Goal: Information Seeking & Learning: Find specific page/section

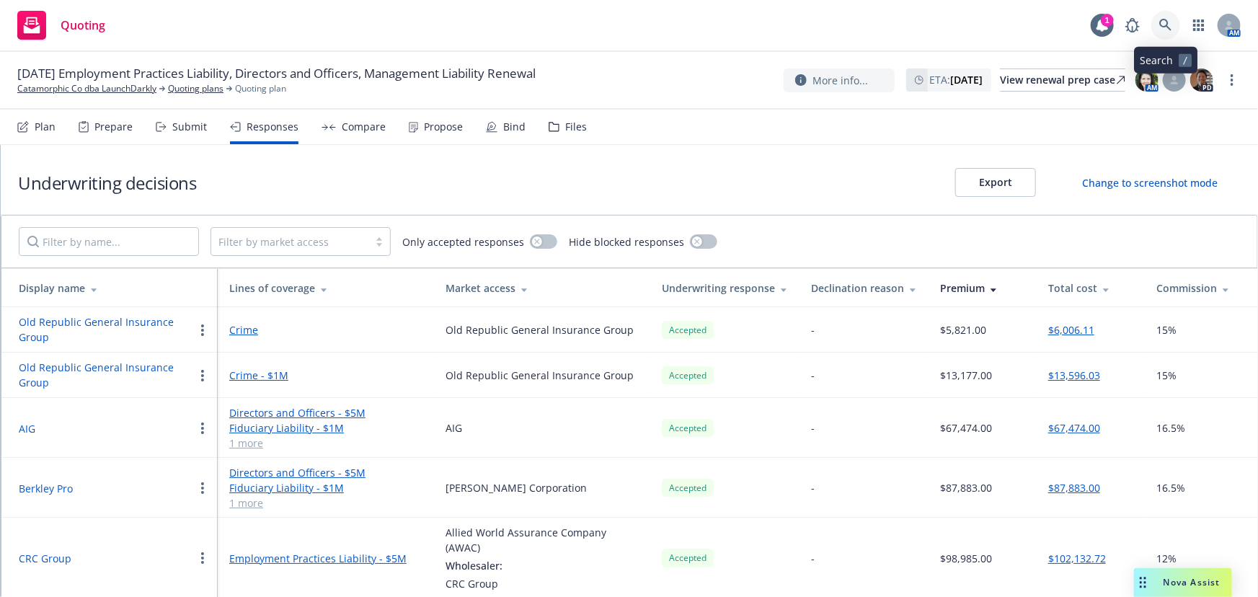
click at [1175, 19] on link at bounding box center [1165, 25] width 29 height 29
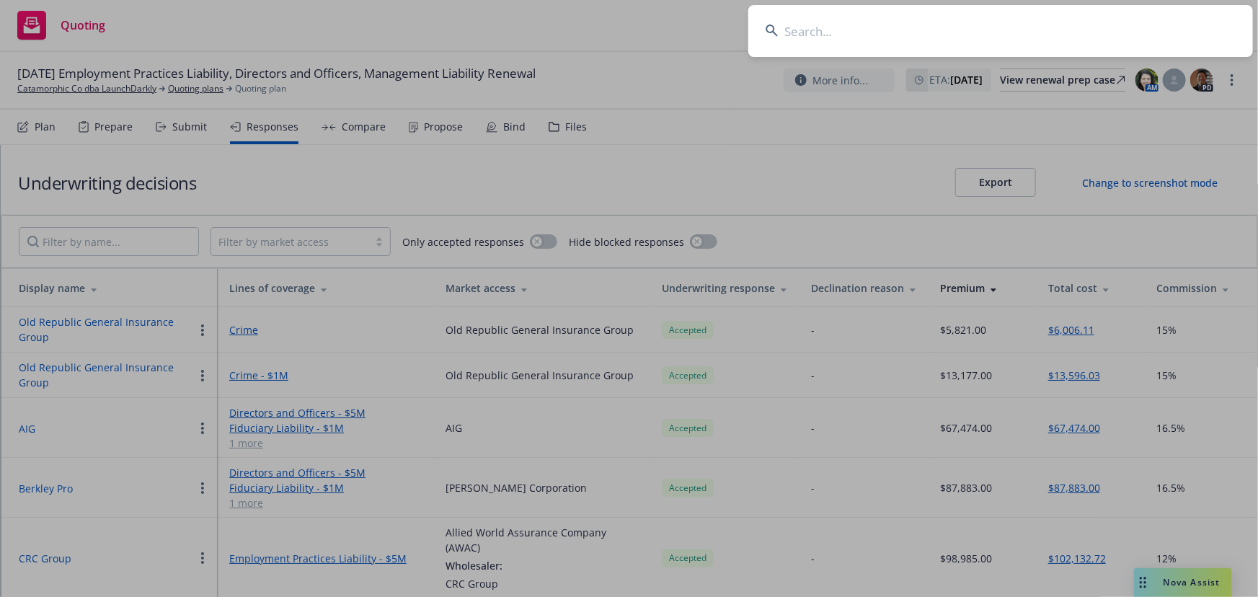
scroll to position [115, 0]
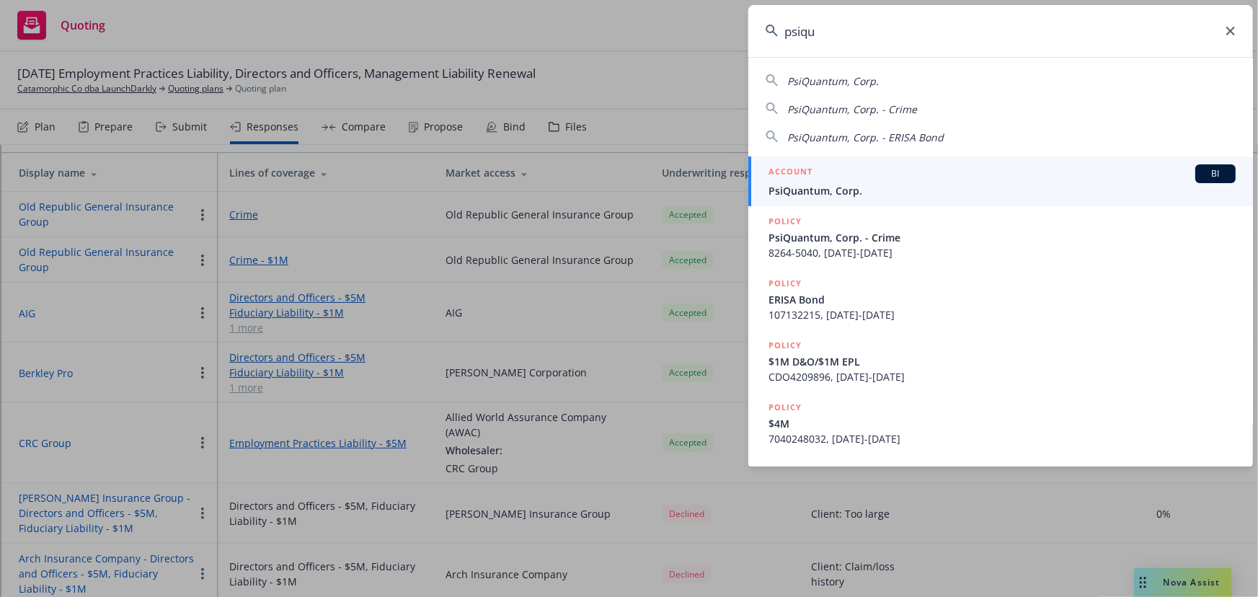
type input "psiqu"
click at [968, 193] on span "PsiQuantum, Corp." at bounding box center [1001, 190] width 467 height 15
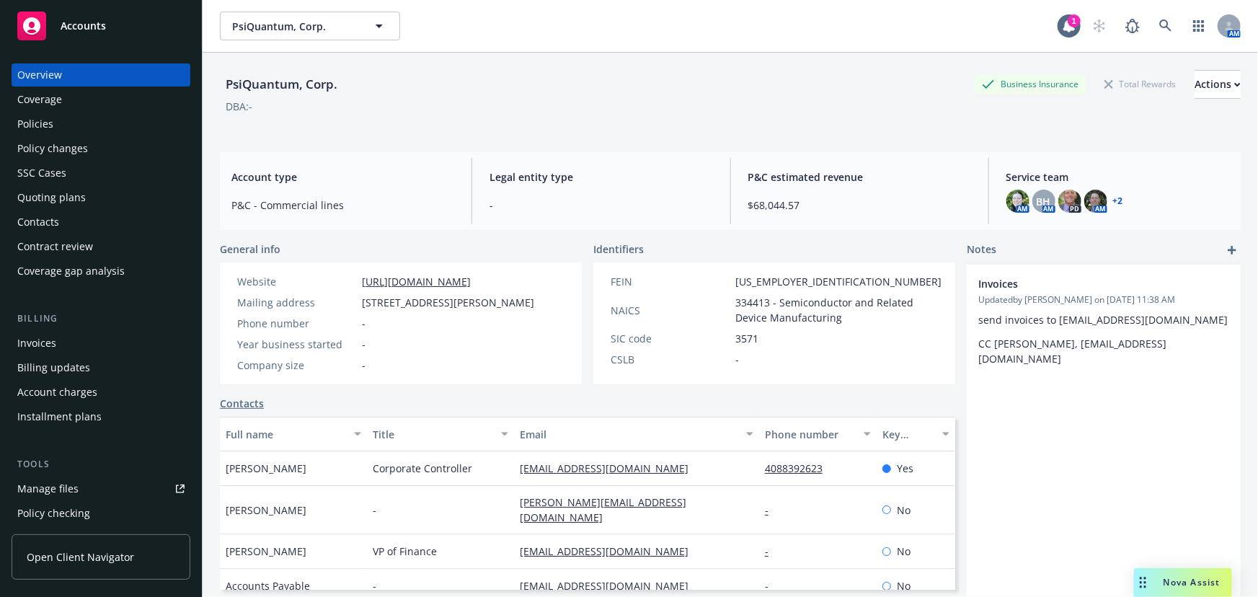
click at [75, 182] on div "SSC Cases" at bounding box center [100, 172] width 167 height 23
click at [65, 203] on div "Quoting plans" at bounding box center [51, 197] width 68 height 23
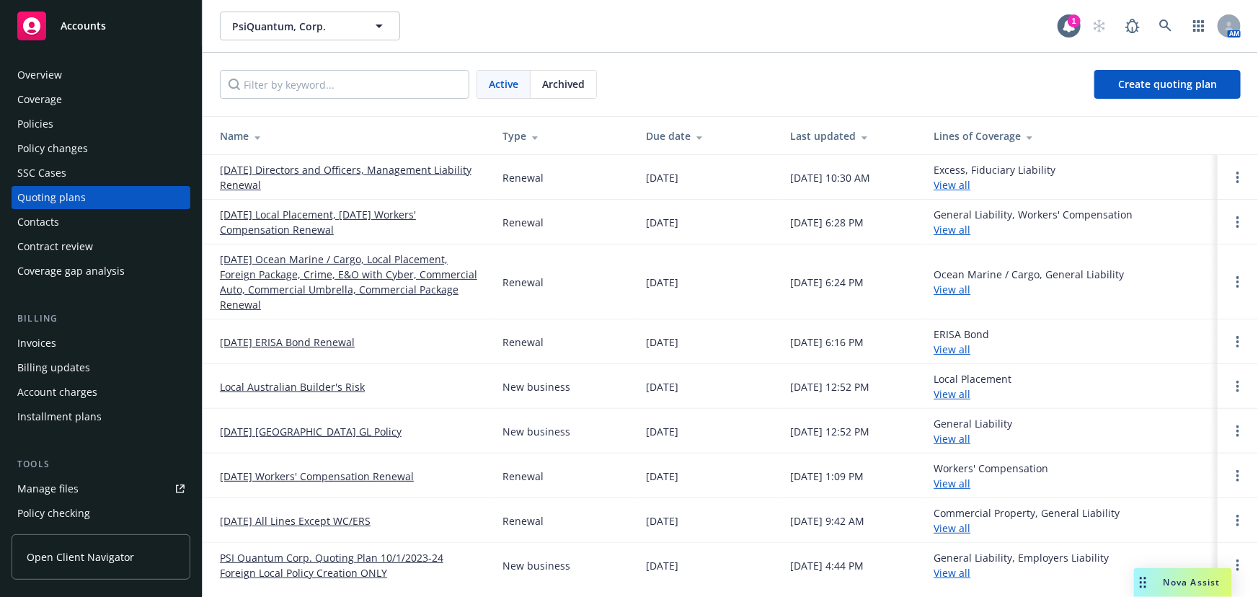
click at [259, 168] on link "09/30/25 Directors and Officers, Management Liability Renewal" at bounding box center [349, 177] width 259 height 30
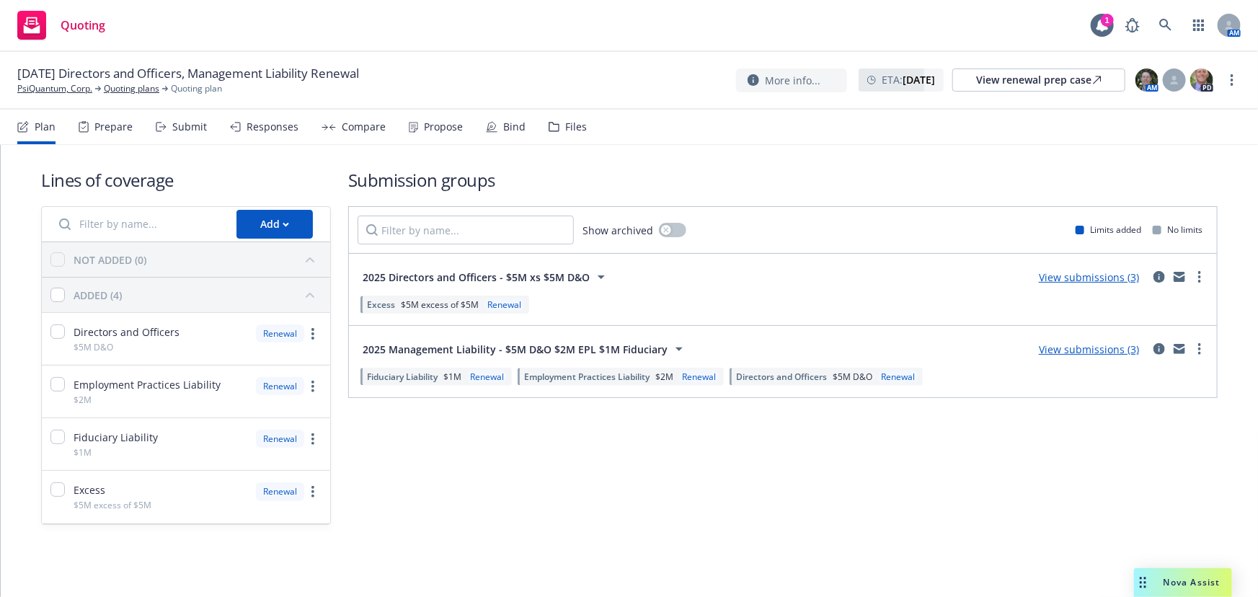
click at [565, 127] on div "Files" at bounding box center [576, 127] width 22 height 12
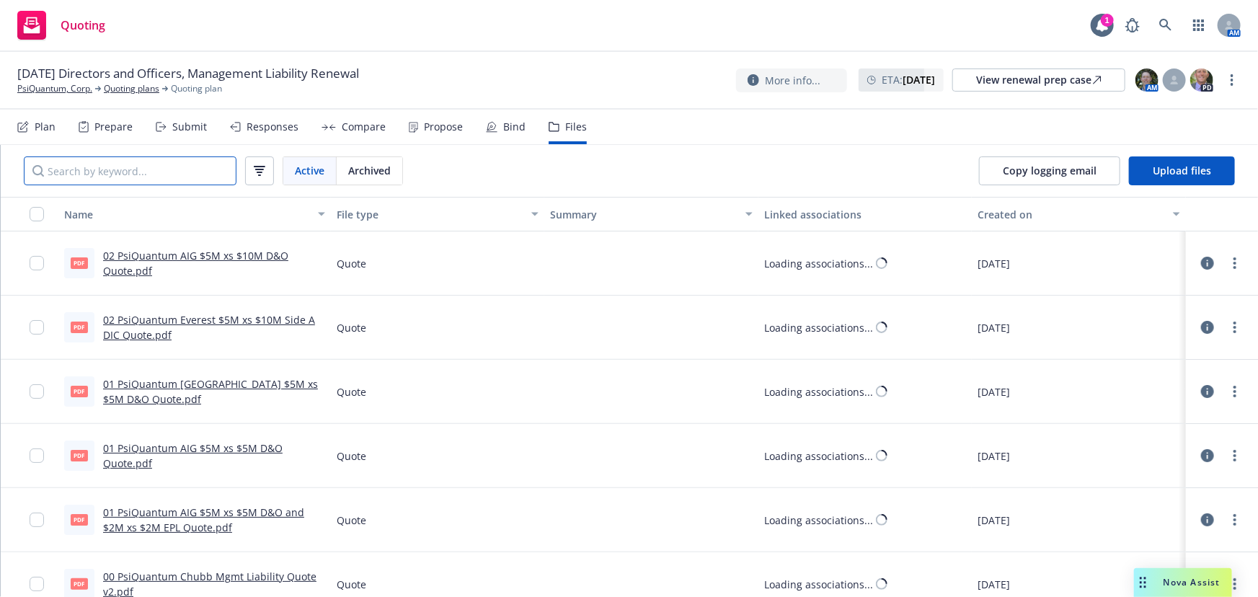
click at [70, 178] on input "Search by keyword..." at bounding box center [130, 170] width 213 height 29
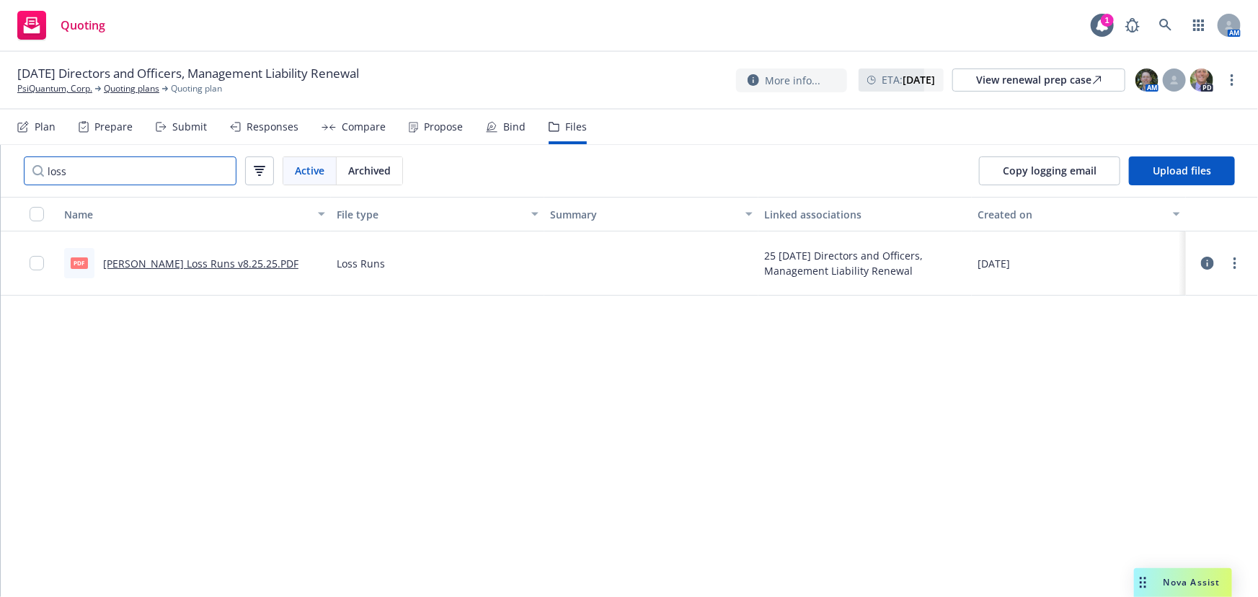
type input "loss"
click at [246, 258] on link "[PERSON_NAME] Loss Runs v8.25.25.PDF" at bounding box center [200, 264] width 195 height 14
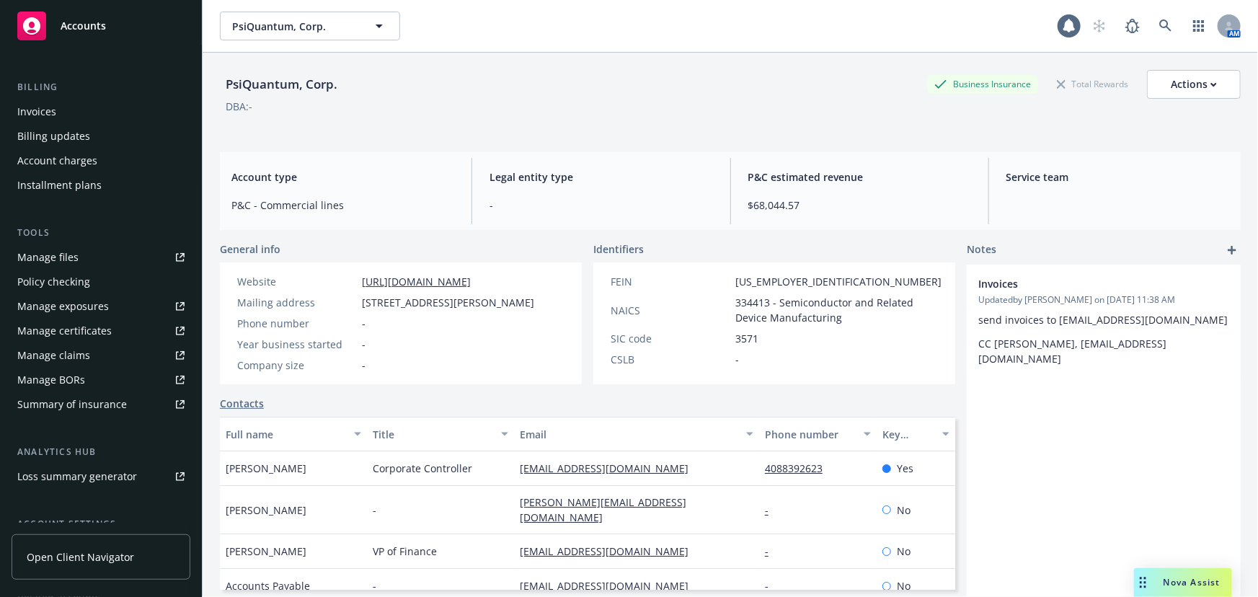
scroll to position [262, 0]
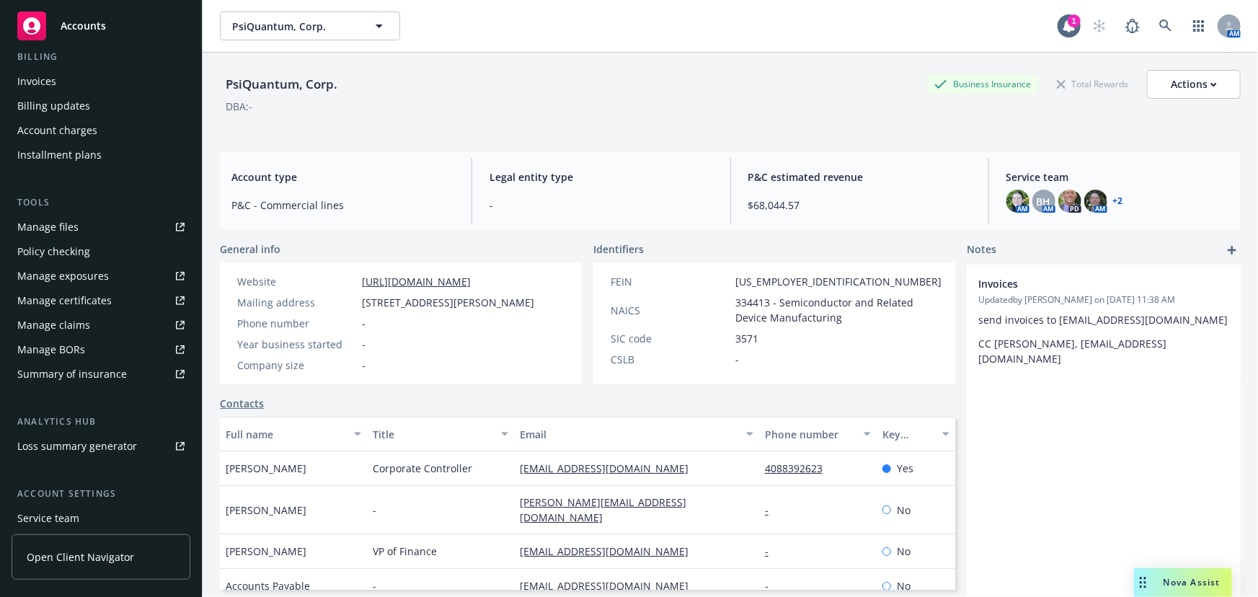
click at [83, 228] on link "Manage files" at bounding box center [101, 227] width 179 height 23
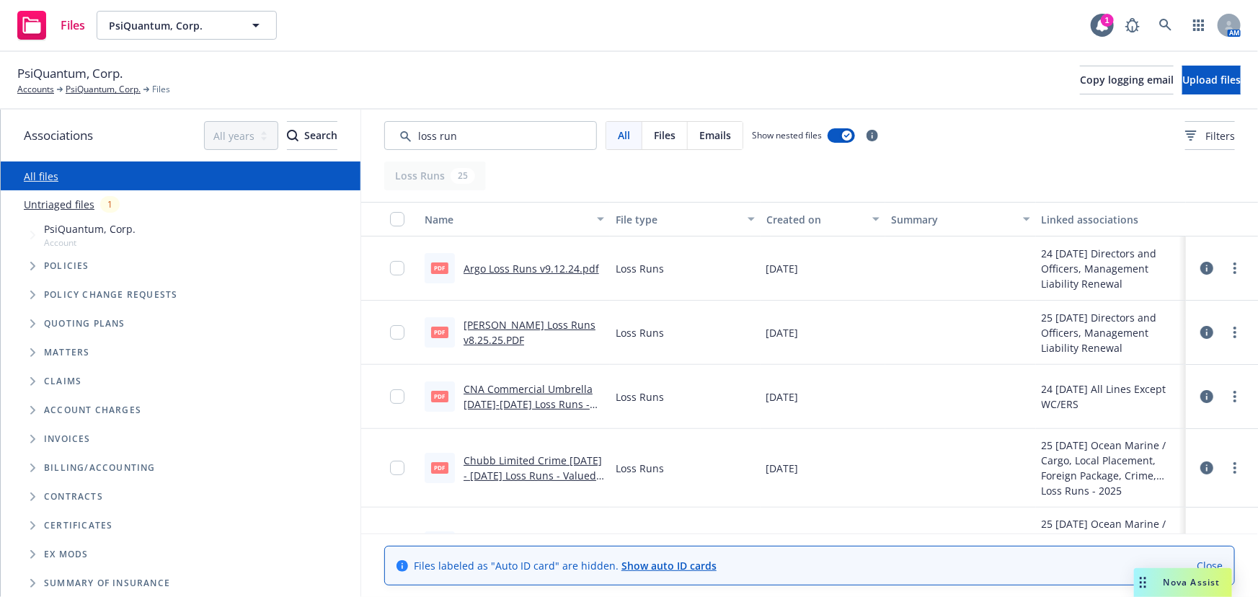
type input "loss run"
